Goal: Communication & Community: Answer question/provide support

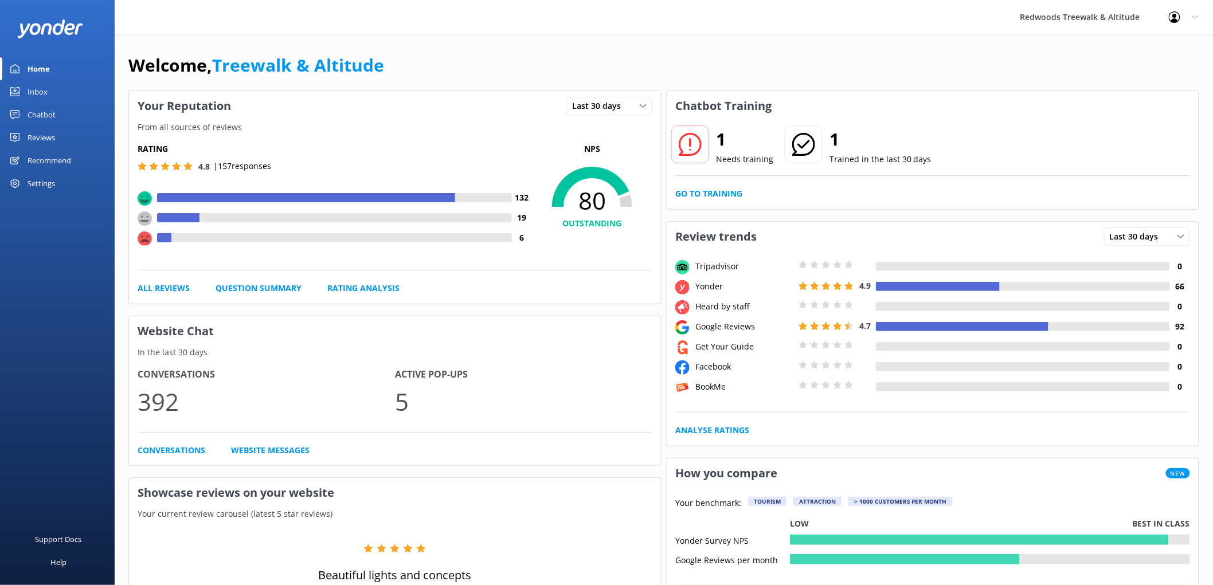
click at [32, 130] on div "Reviews" at bounding box center [42, 137] width 28 height 23
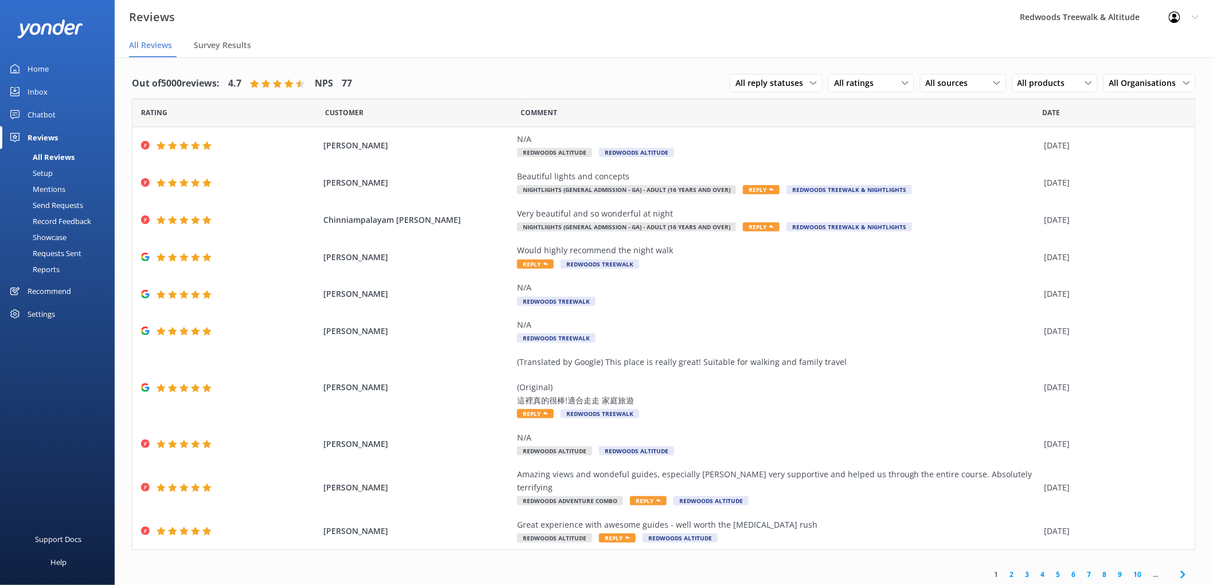
click at [39, 92] on div "Inbox" at bounding box center [38, 91] width 20 height 23
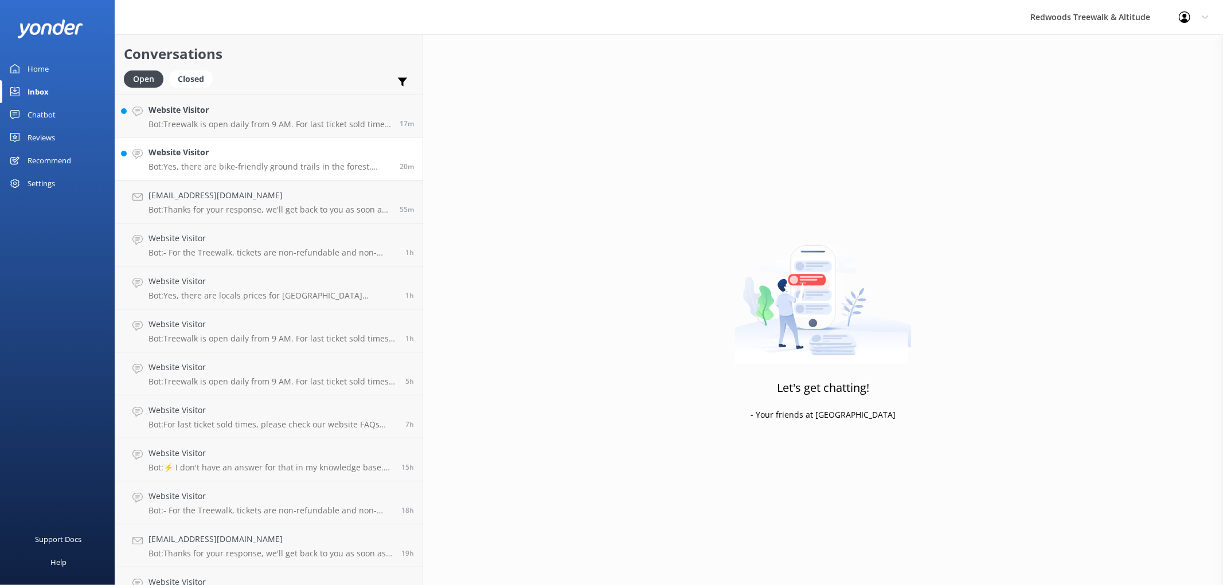
click at [178, 150] on h4 "Website Visitor" at bounding box center [269, 152] width 242 height 13
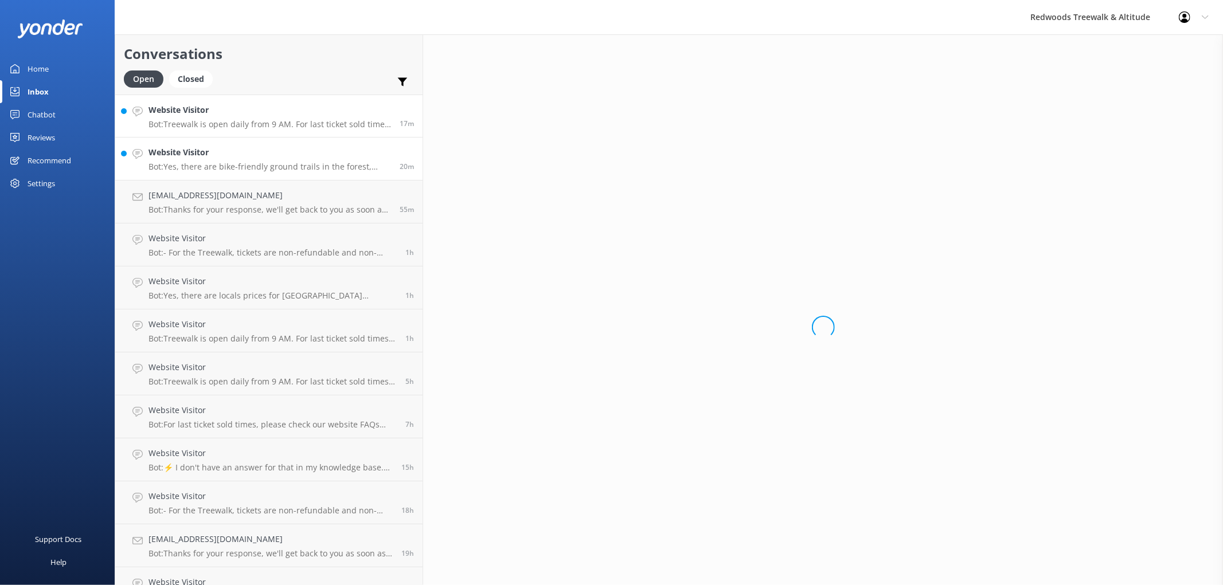
click at [205, 115] on h4 "Website Visitor" at bounding box center [269, 110] width 242 height 13
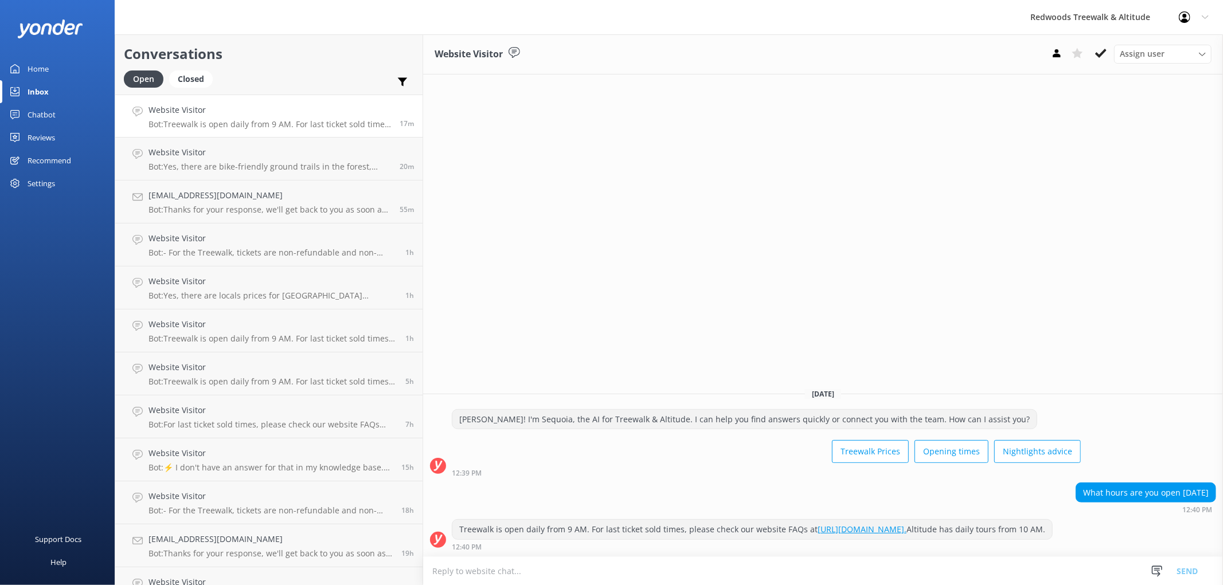
click at [73, 60] on link "Home" at bounding box center [57, 68] width 115 height 23
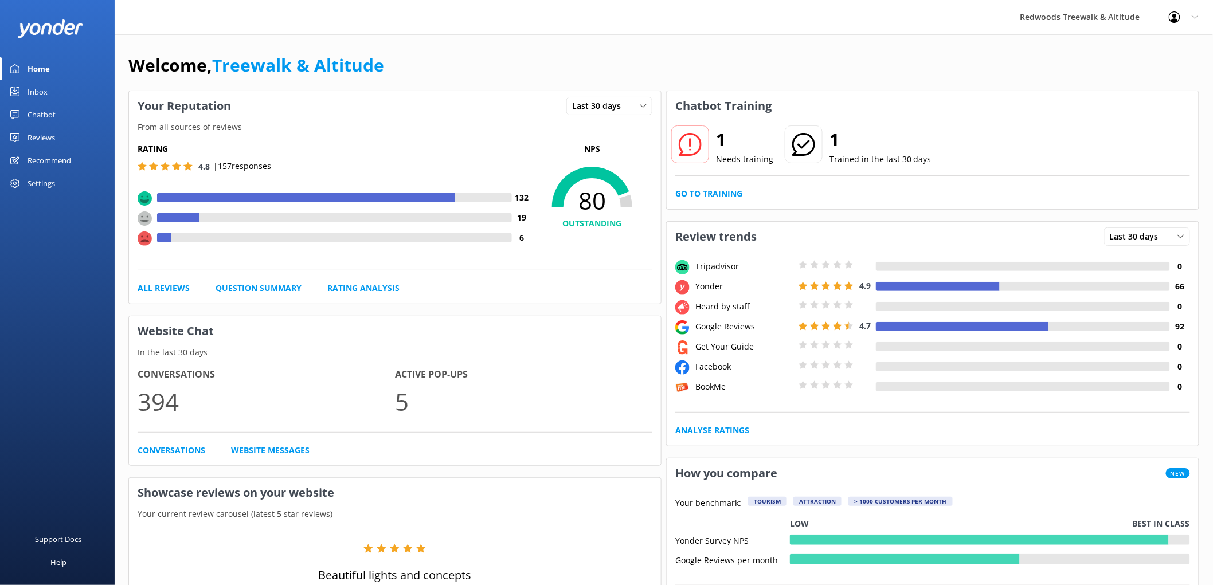
click at [52, 128] on div "Reviews" at bounding box center [42, 137] width 28 height 23
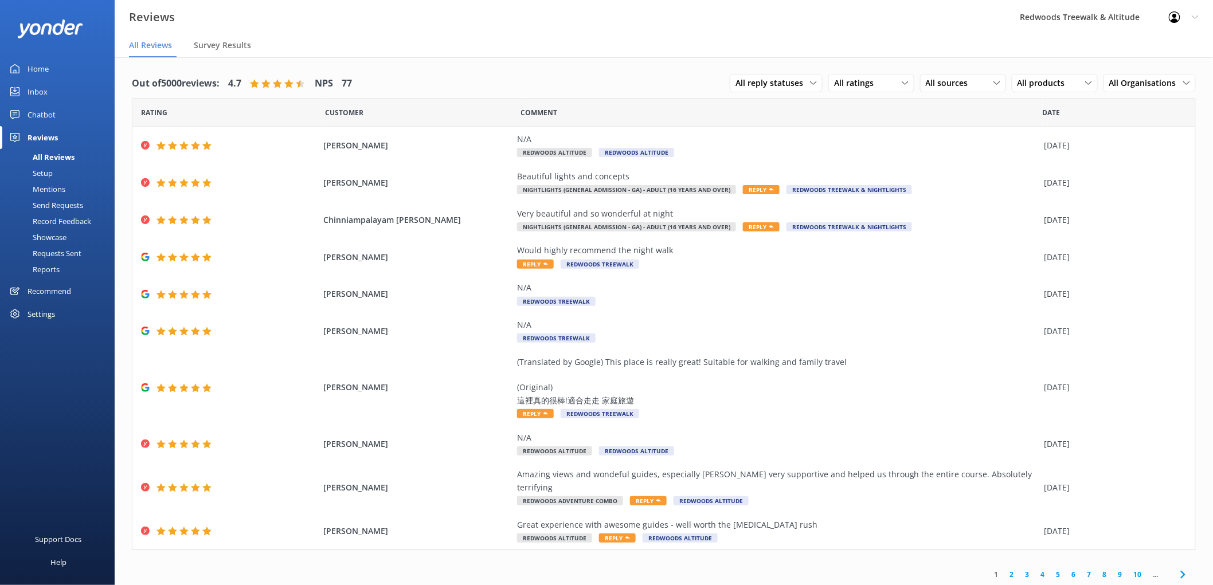
click at [43, 93] on div "Inbox" at bounding box center [38, 91] width 20 height 23
